Goal: Task Accomplishment & Management: Manage account settings

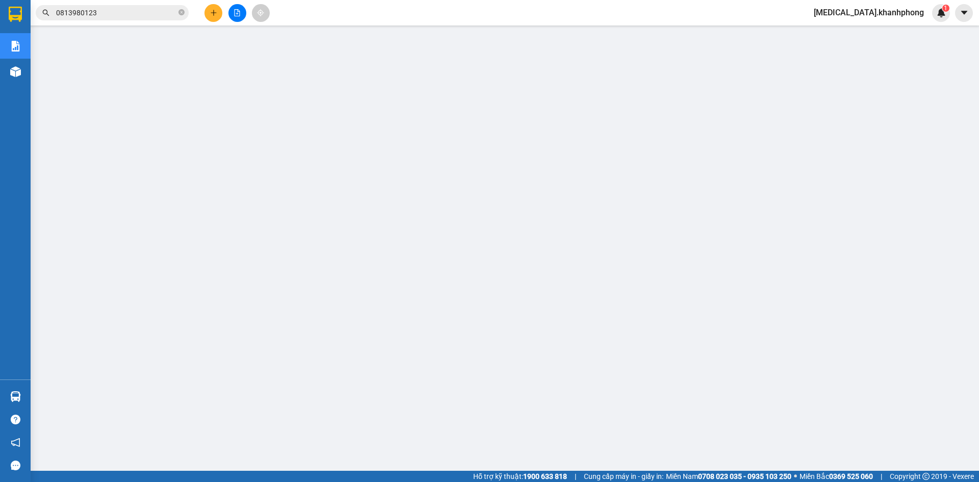
click at [894, 16] on span "[MEDICAL_DATA].khanhphong" at bounding box center [869, 12] width 127 height 13
click at [891, 30] on span "Đăng xuất" at bounding box center [895, 31] width 62 height 11
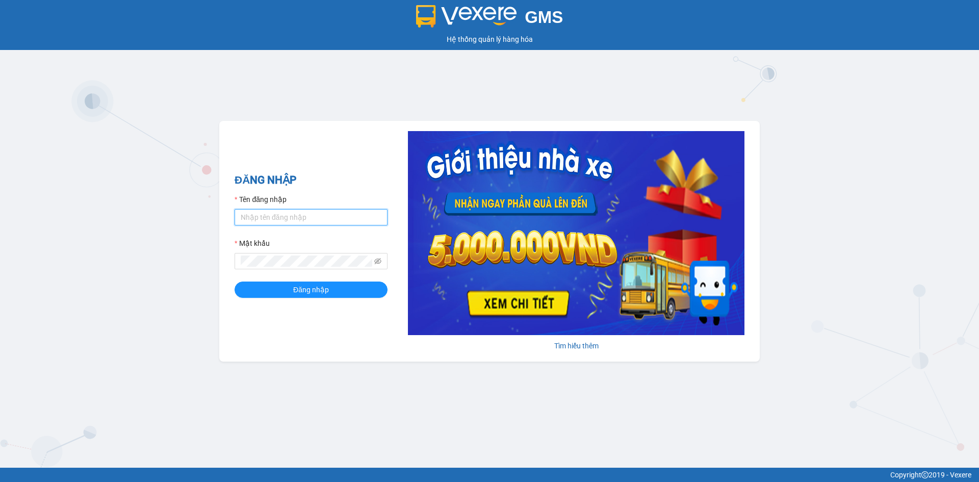
click at [355, 220] on input "Tên đăng nhập" at bounding box center [311, 217] width 153 height 16
type input "baohan.khanhphong"
click at [235, 282] on button "Đăng nhập" at bounding box center [311, 290] width 153 height 16
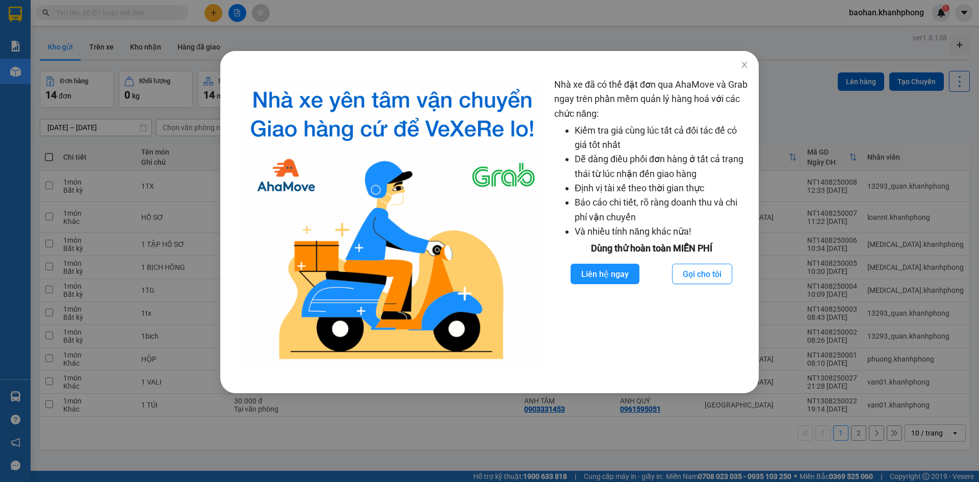
click at [331, 13] on div "Nhà xe đã có thể đặt đơn qua AhaMove và Grab ngay trên phần mềm quản lý hàng ho…" at bounding box center [489, 241] width 979 height 482
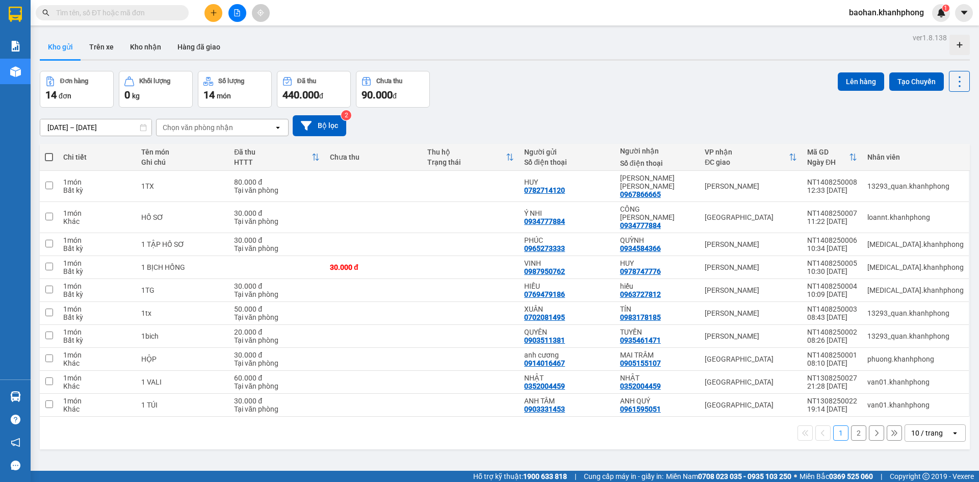
click at [145, 10] on input "text" at bounding box center [116, 12] width 120 height 11
